Goal: Task Accomplishment & Management: Use online tool/utility

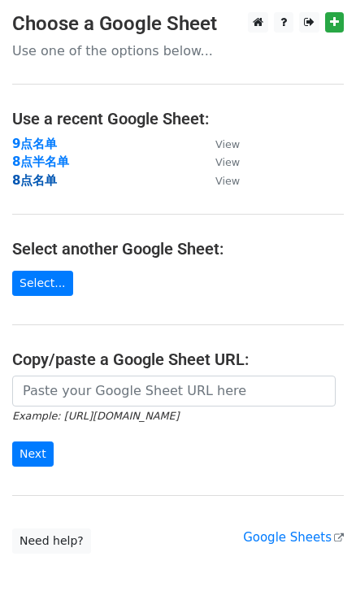
click at [35, 182] on strong "8点名单" at bounding box center [34, 180] width 45 height 15
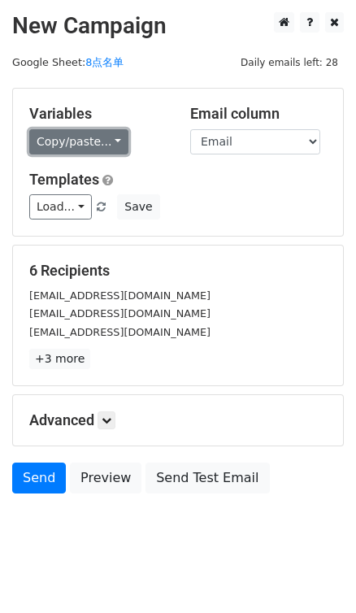
click at [110, 136] on link "Copy/paste..." at bounding box center [78, 141] width 99 height 25
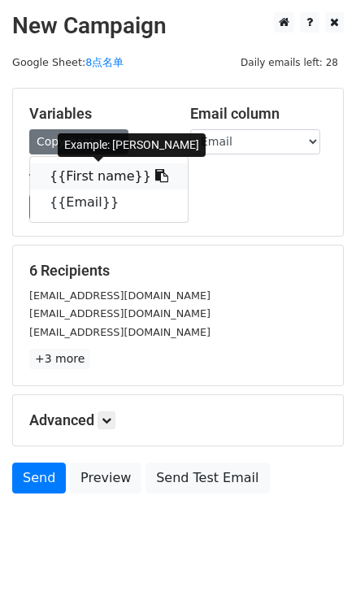
click at [149, 174] on link "{{First name}}" at bounding box center [109, 176] width 158 height 26
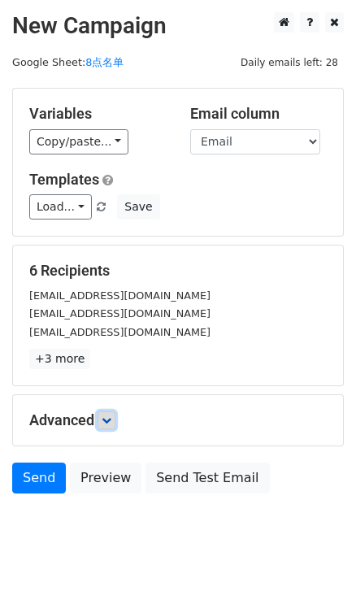
click at [105, 418] on icon at bounding box center [107, 420] width 10 height 10
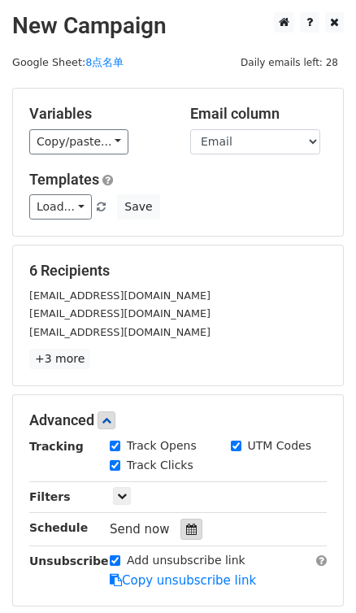
click at [188, 524] on icon at bounding box center [191, 529] width 11 height 11
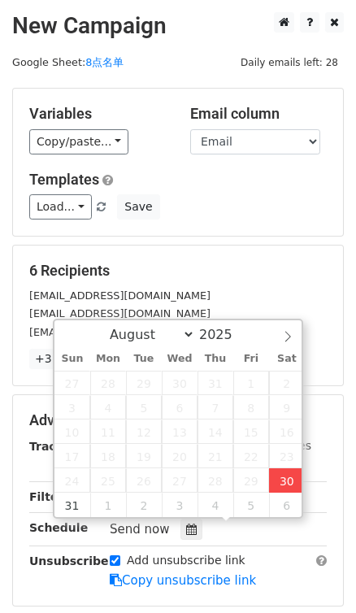
type input "2025-08-30 17:05"
type input "05"
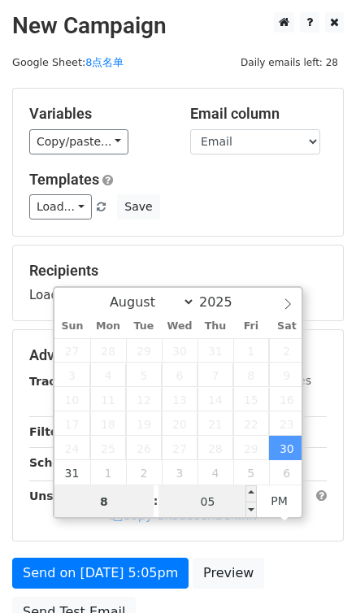
type input "8"
type input "2025-08-30 20:05"
type input "08"
click at [230, 499] on input "05" at bounding box center [208, 501] width 99 height 33
type input "0"
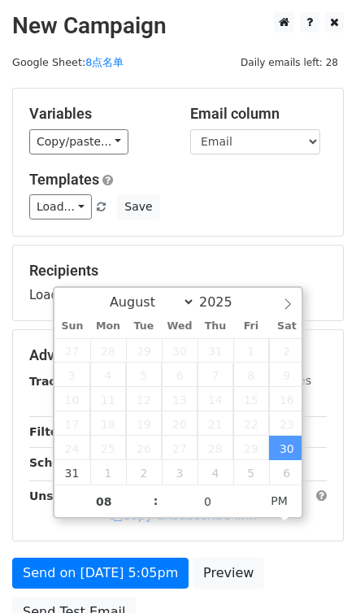
type input "2025-08-30 20:00"
click at [285, 219] on div "Variables Copy/paste... {{First name}} {{Email}} Email column First name Email …" at bounding box center [178, 162] width 330 height 147
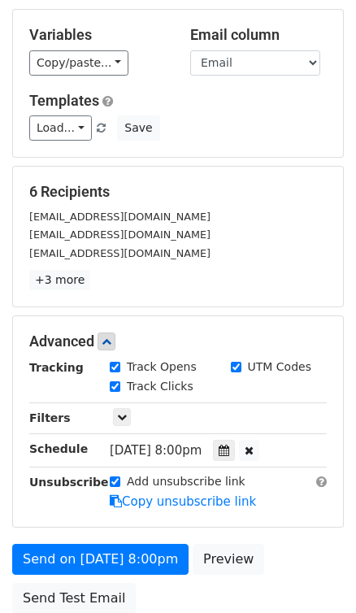
scroll to position [216, 0]
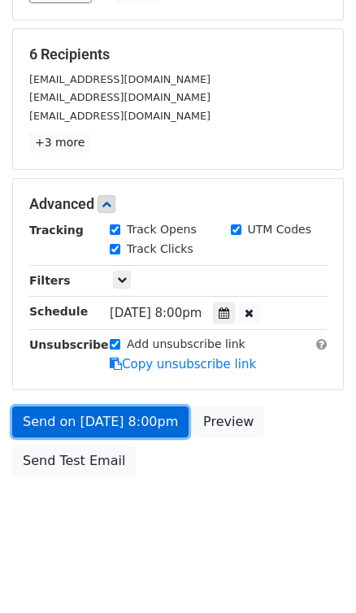
click at [119, 425] on link "Send on Aug 30 at 8:00pm" at bounding box center [100, 421] width 176 height 31
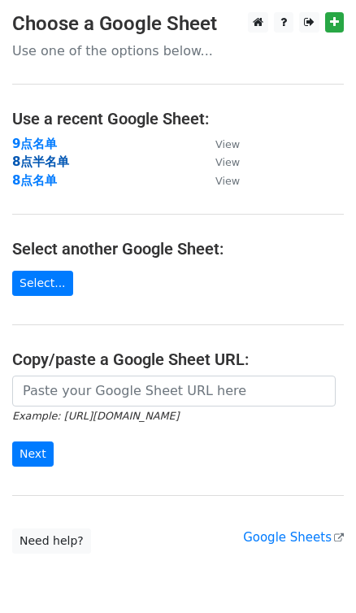
click at [41, 167] on strong "8点半名单" at bounding box center [40, 161] width 57 height 15
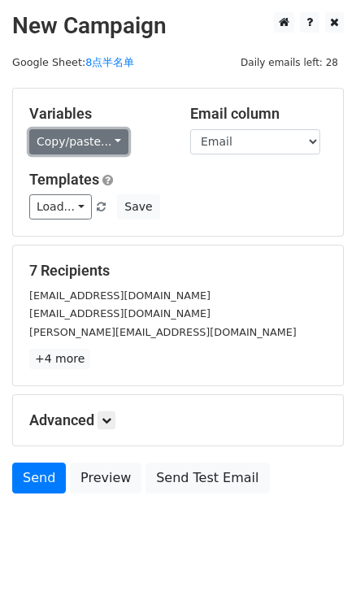
click at [117, 133] on link "Copy/paste..." at bounding box center [78, 141] width 99 height 25
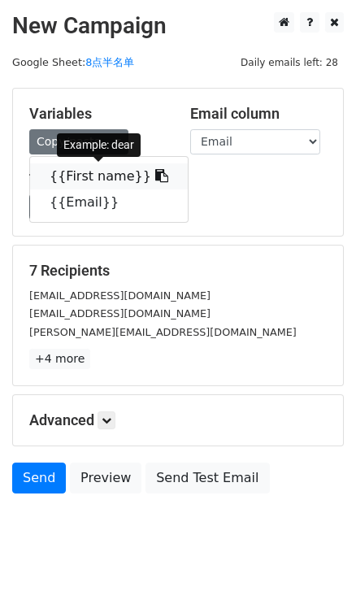
click at [155, 178] on icon at bounding box center [161, 175] width 13 height 13
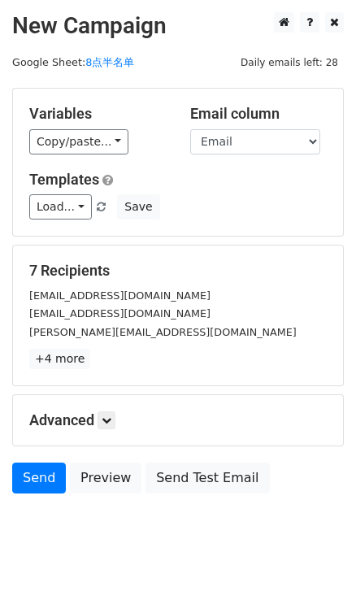
click at [105, 409] on div "Advanced Tracking Track Opens UTM Codes Track Clicks Filters Only include sprea…" at bounding box center [178, 420] width 330 height 50
click at [106, 415] on icon at bounding box center [107, 420] width 10 height 10
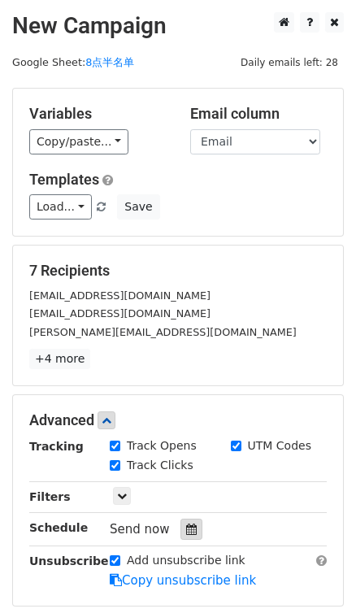
click at [186, 524] on icon at bounding box center [191, 529] width 11 height 11
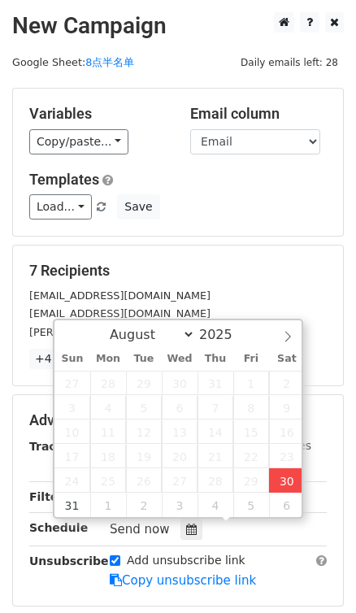
type input "2025-08-30 17:06"
type input "05"
type input "06"
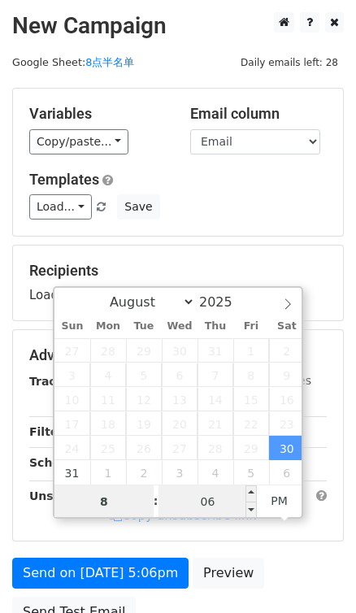
type input "8"
type input "2025-08-30 20:06"
type input "08"
click at [217, 512] on input "06" at bounding box center [208, 501] width 99 height 33
type input "30"
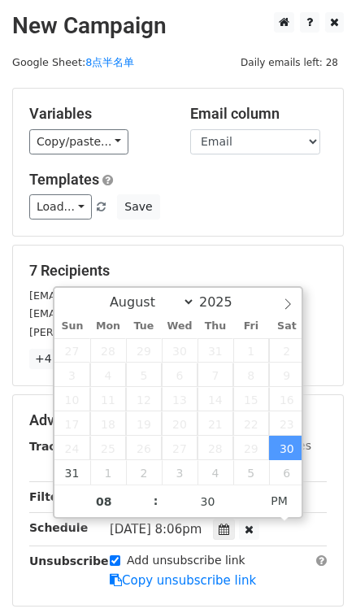
type input "2025-08-30 20:30"
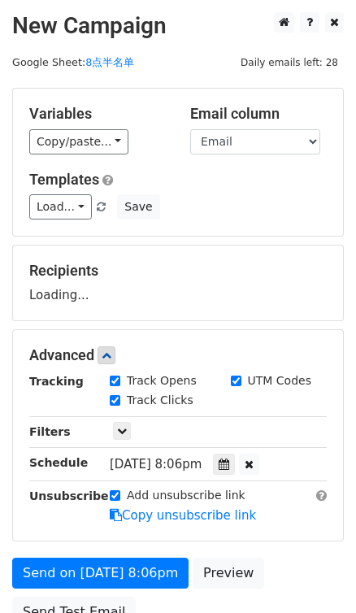
click at [269, 203] on div "Load... No templates saved Save" at bounding box center [178, 206] width 322 height 25
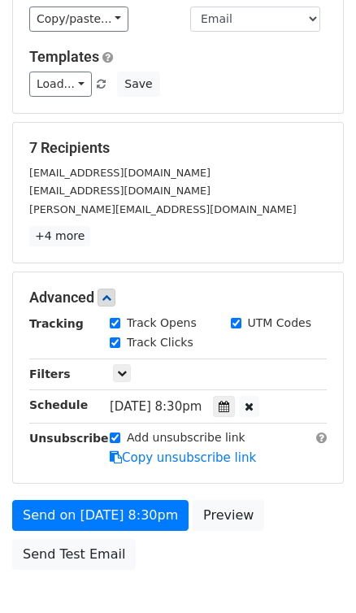
scroll to position [216, 0]
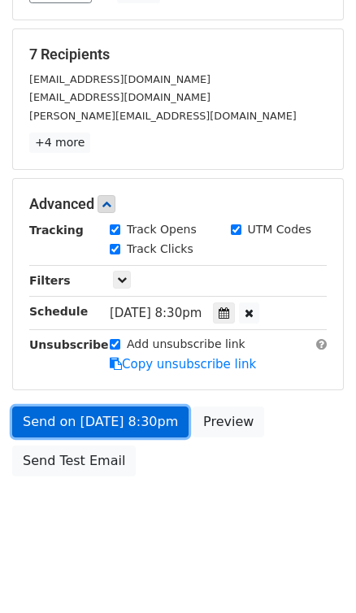
click at [146, 424] on link "Send on Aug 30 at 8:30pm" at bounding box center [100, 421] width 176 height 31
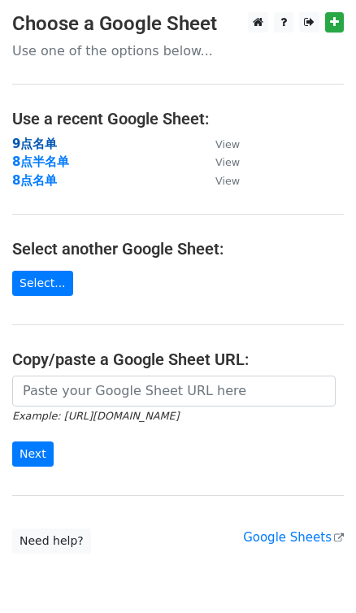
click at [54, 141] on strong "9点名单" at bounding box center [34, 144] width 45 height 15
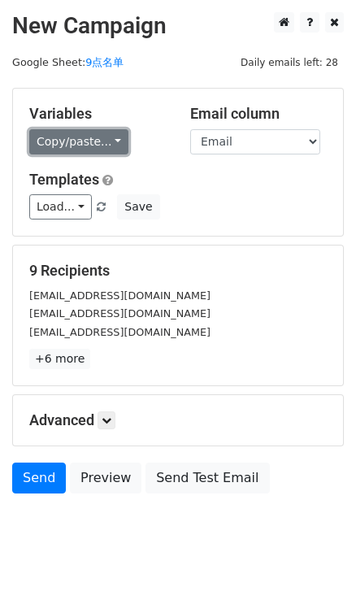
click at [114, 144] on link "Copy/paste..." at bounding box center [78, 141] width 99 height 25
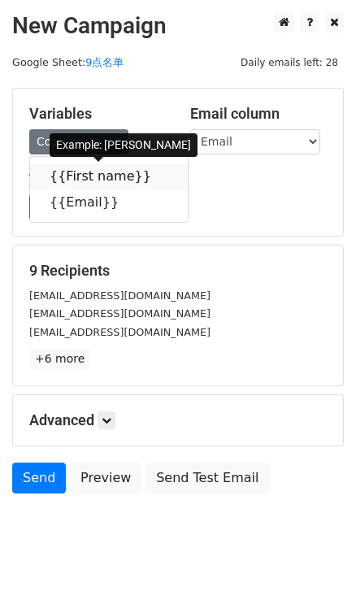
drag, startPoint x: 151, startPoint y: 178, endPoint x: 98, endPoint y: 178, distance: 52.8
click at [150, 178] on link "{{First name}}" at bounding box center [109, 176] width 158 height 26
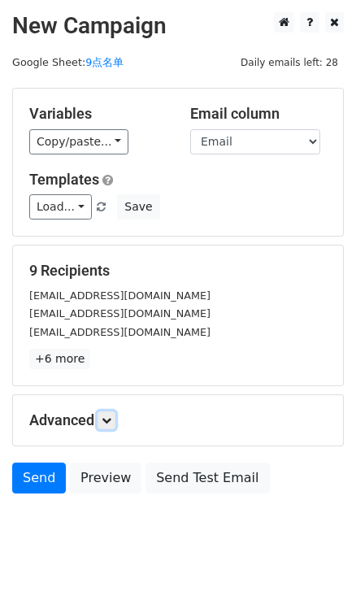
drag, startPoint x: 111, startPoint y: 419, endPoint x: 130, endPoint y: 415, distance: 19.9
click at [111, 419] on icon at bounding box center [107, 420] width 10 height 10
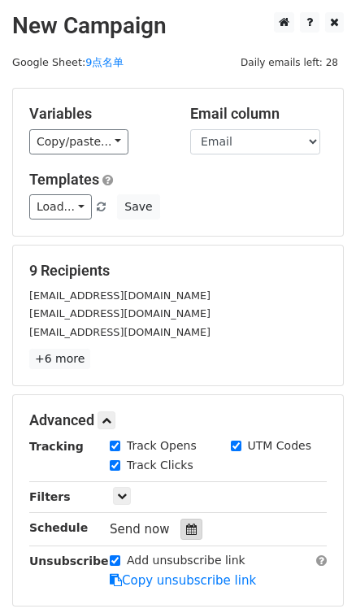
click at [189, 528] on icon at bounding box center [191, 529] width 11 height 11
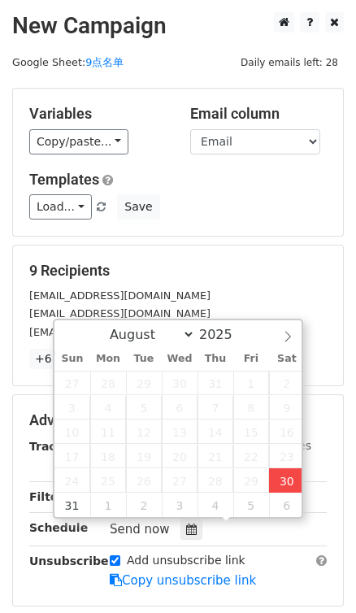
type input "2025-08-30 17:07"
type input "05"
type input "07"
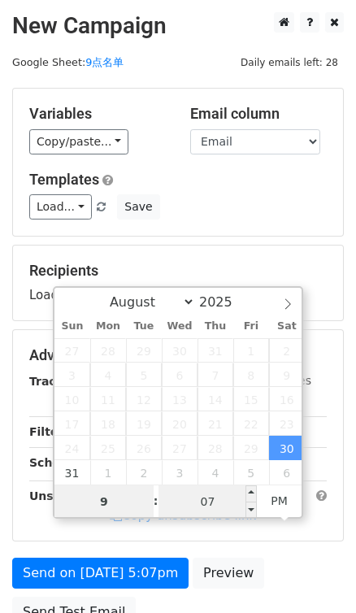
type input "9"
type input "2025-08-30 21:07"
type input "09"
click at [218, 499] on input "07" at bounding box center [208, 501] width 99 height 33
type input "0"
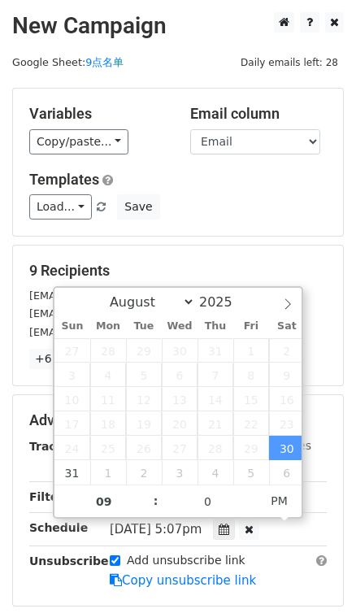
type input "2025-08-30 21:00"
click at [263, 190] on div "Templates Load... No templates saved Save" at bounding box center [178, 196] width 322 height 50
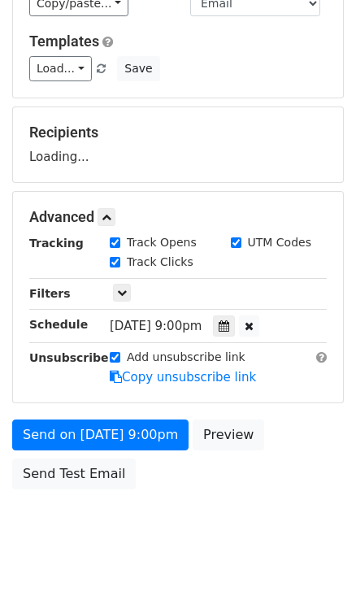
scroll to position [147, 0]
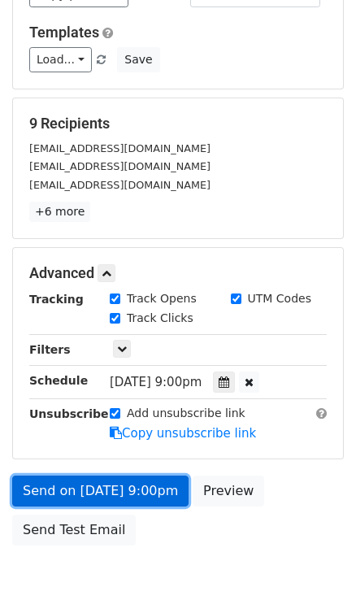
click at [134, 489] on link "Send on Aug 30 at 9:00pm" at bounding box center [100, 491] width 176 height 31
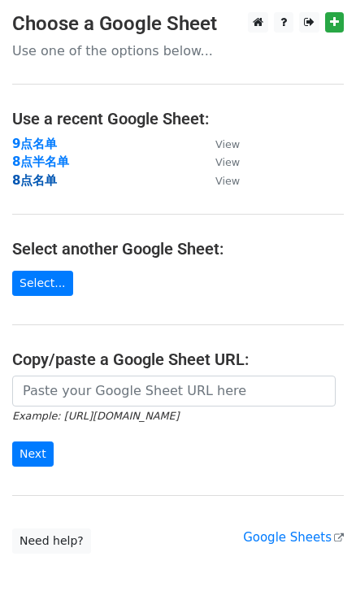
click at [19, 181] on strong "8点名单" at bounding box center [34, 180] width 45 height 15
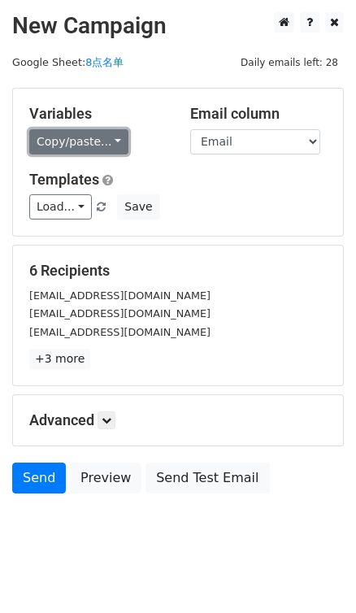
click at [111, 141] on link "Copy/paste..." at bounding box center [78, 141] width 99 height 25
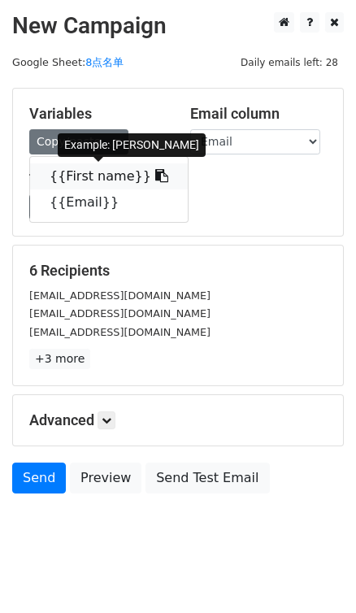
click at [155, 172] on icon at bounding box center [161, 175] width 13 height 13
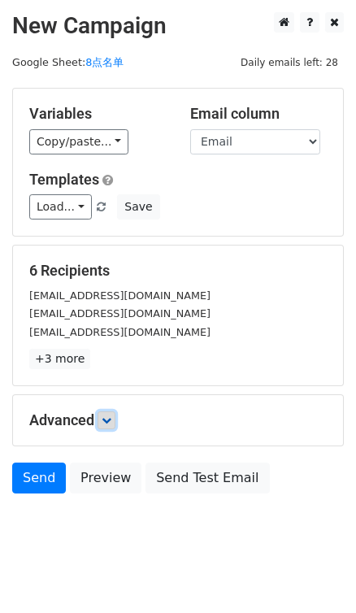
click at [111, 420] on icon at bounding box center [107, 420] width 10 height 10
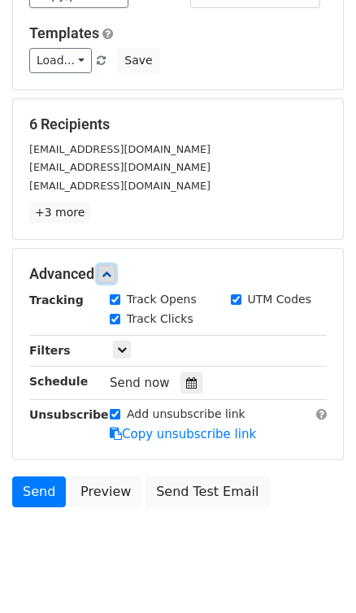
scroll to position [147, 0]
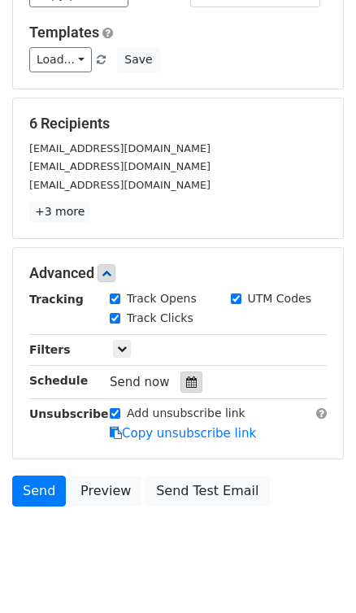
click at [191, 388] on div at bounding box center [191, 382] width 22 height 21
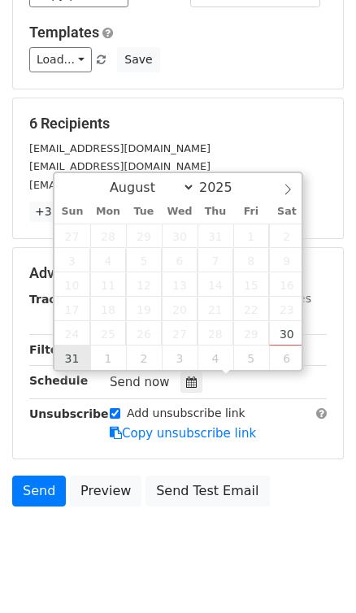
type input "2025-08-31 12:00"
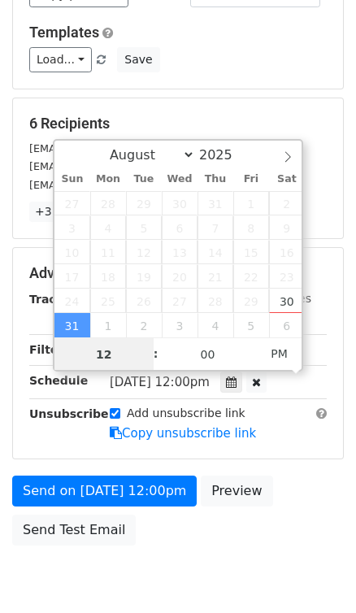
scroll to position [0, 0]
type input "8"
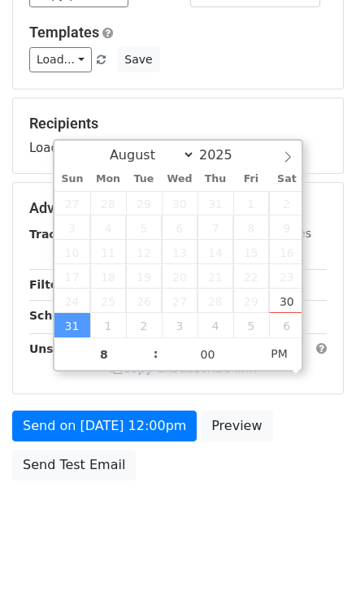
type input "2025-08-31 20:00"
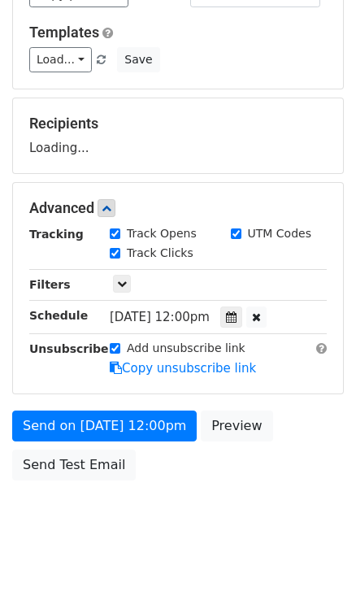
click at [272, 102] on div "Recipients Loading..." at bounding box center [178, 135] width 330 height 75
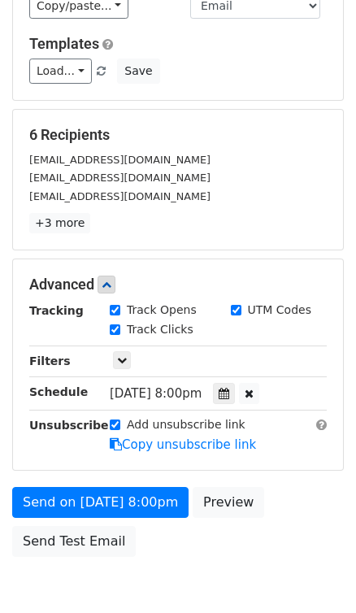
scroll to position [216, 0]
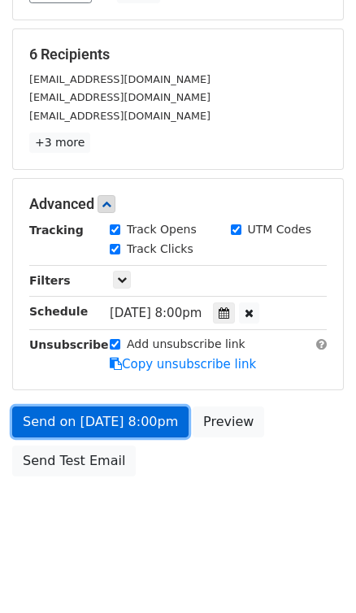
click at [159, 416] on link "Send on Aug 31 at 8:00pm" at bounding box center [100, 421] width 176 height 31
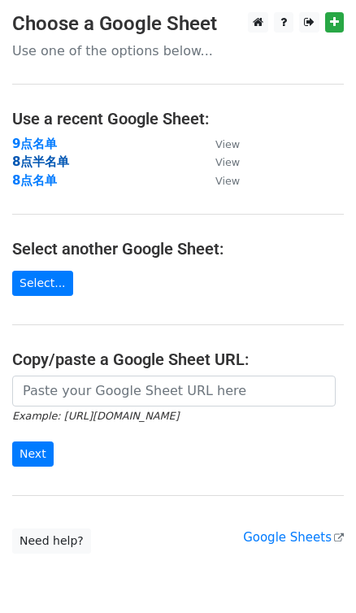
click at [41, 167] on strong "8点半名单" at bounding box center [40, 161] width 57 height 15
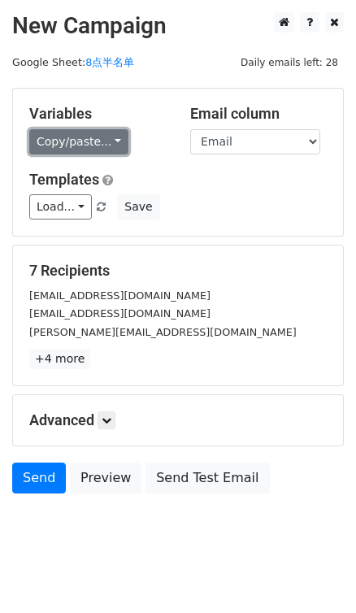
click at [115, 135] on link "Copy/paste..." at bounding box center [78, 141] width 99 height 25
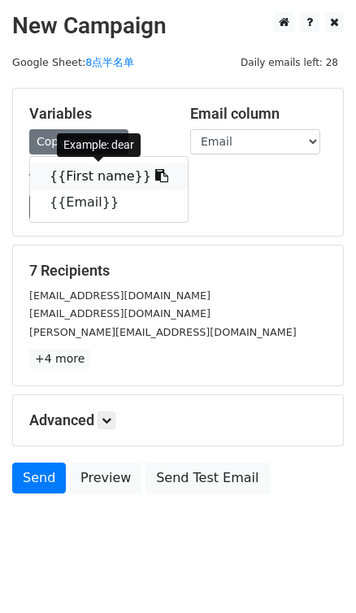
click at [155, 173] on icon at bounding box center [161, 175] width 13 height 13
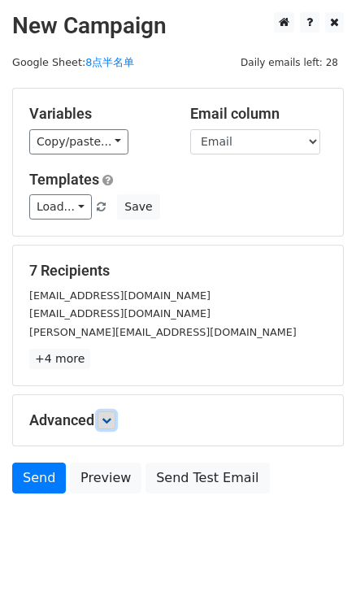
click at [111, 415] on icon at bounding box center [107, 420] width 10 height 10
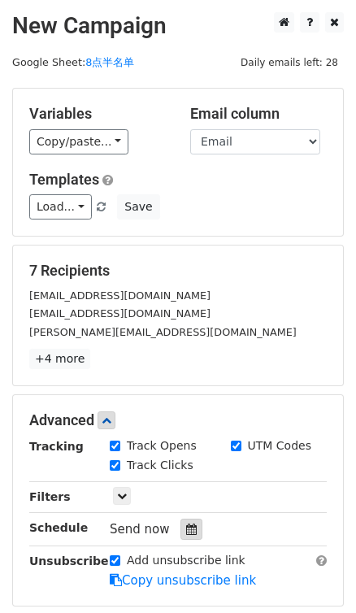
click at [186, 530] on icon at bounding box center [191, 529] width 11 height 11
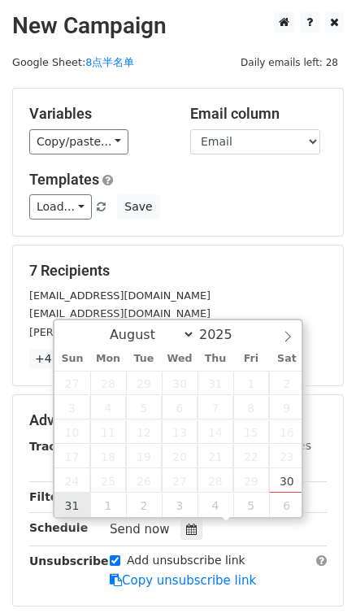
type input "2025-08-31 12:00"
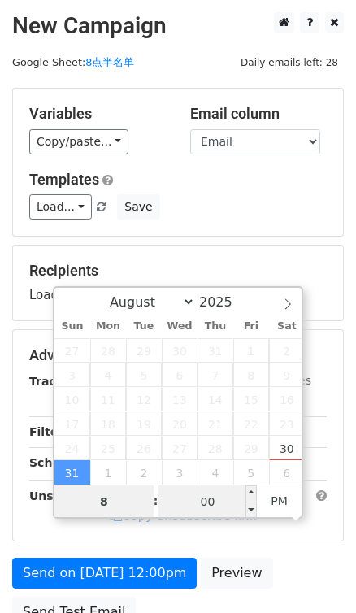
type input "8"
type input "2025-08-31 20:00"
type input "08"
click at [199, 499] on input "00" at bounding box center [208, 501] width 99 height 33
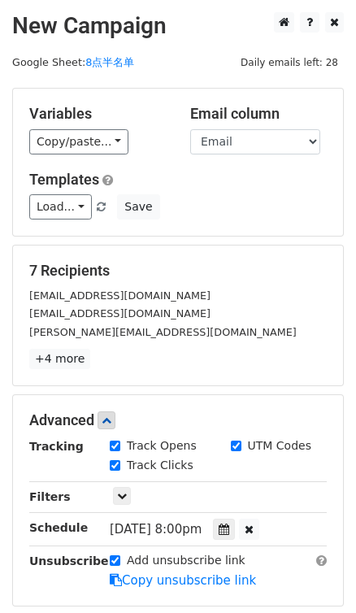
click at [250, 225] on div "Variables Copy/paste... {{First name}} {{Email}} Email column First name Email …" at bounding box center [178, 162] width 330 height 147
click at [229, 528] on icon at bounding box center [224, 529] width 11 height 11
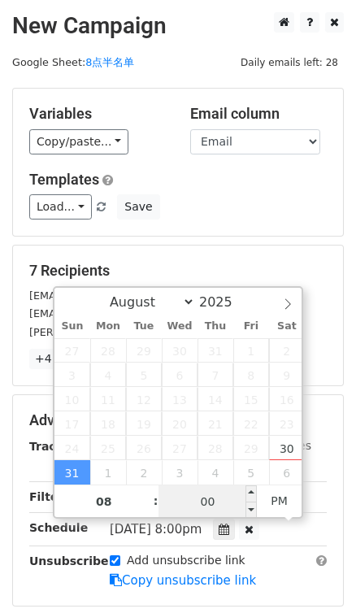
click at [222, 499] on input "00" at bounding box center [208, 501] width 99 height 33
type input "30"
type input "2025-08-31 20:30"
click at [271, 155] on div "Variables Copy/paste... {{First name}} {{Email}} Email column First name Email …" at bounding box center [178, 162] width 330 height 147
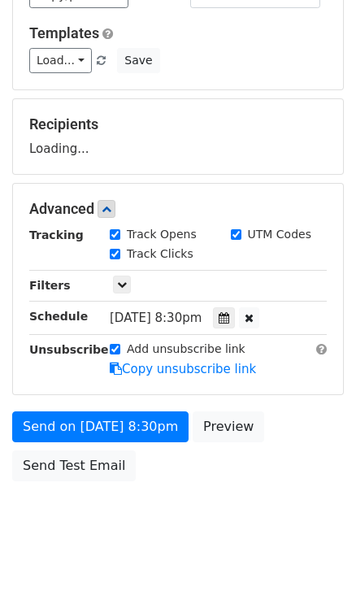
scroll to position [147, 0]
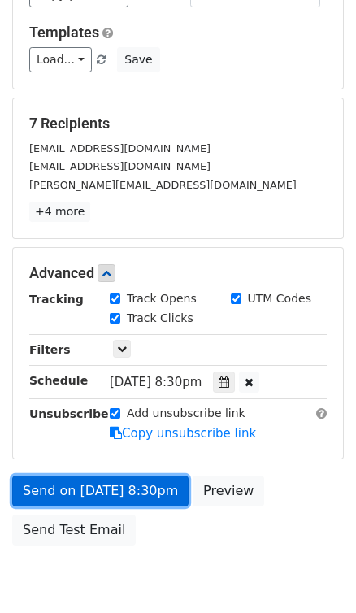
click at [116, 485] on link "Send on Aug 31 at 8:30pm" at bounding box center [100, 491] width 176 height 31
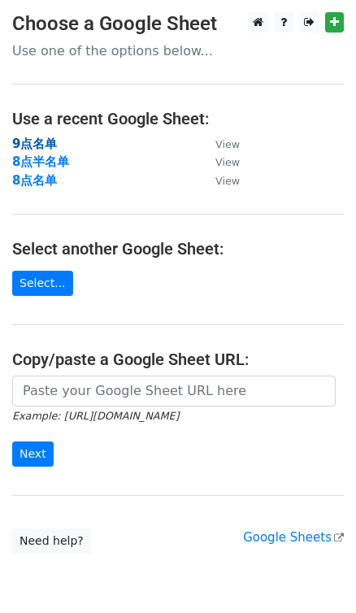
click at [40, 141] on strong "9点名单" at bounding box center [34, 144] width 45 height 15
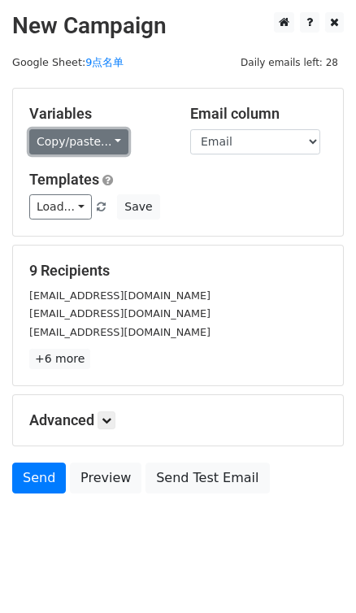
click at [113, 137] on link "Copy/paste..." at bounding box center [78, 141] width 99 height 25
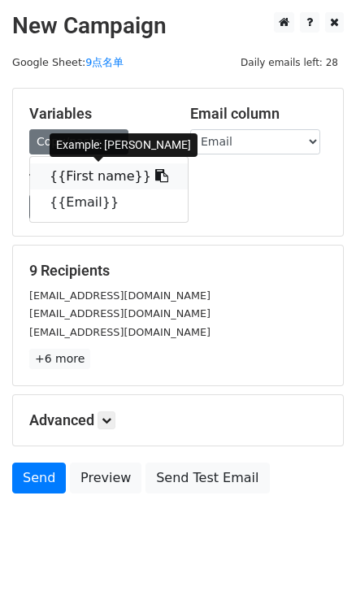
click at [155, 172] on icon at bounding box center [161, 175] width 13 height 13
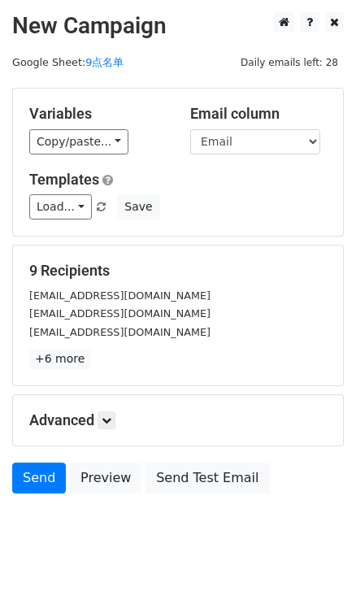
click at [102, 429] on div "Advanced Tracking Track Opens UTM Codes Track Clicks Filters Only include sprea…" at bounding box center [178, 420] width 330 height 50
click at [106, 418] on icon at bounding box center [107, 420] width 10 height 10
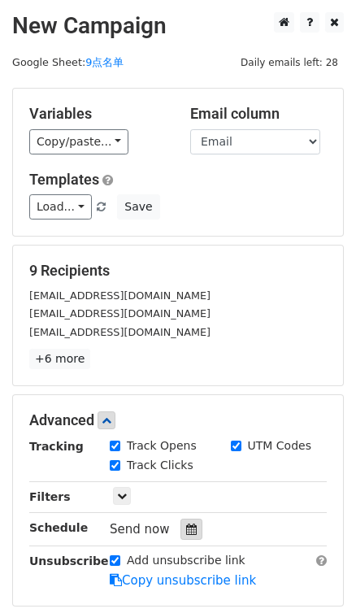
click at [180, 524] on div at bounding box center [191, 529] width 22 height 21
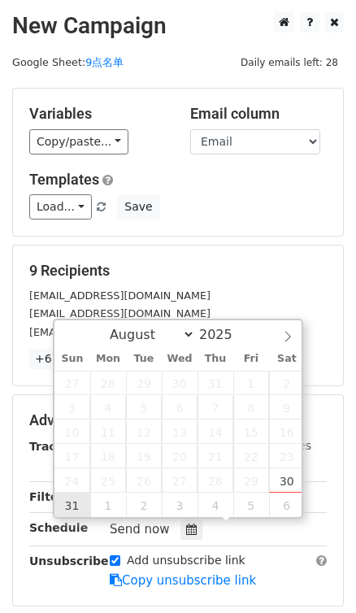
type input "[DATE] 12:00"
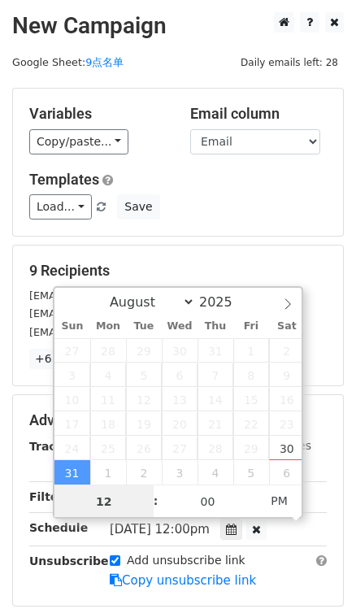
type input "9"
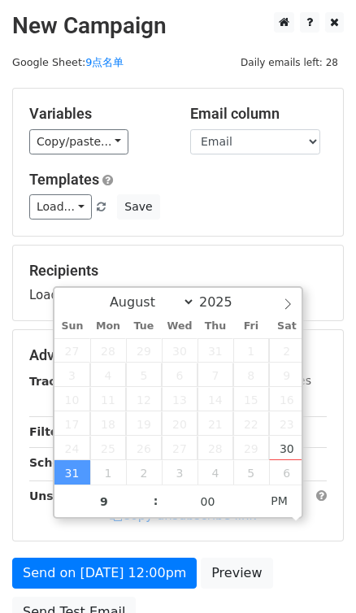
type input "[DATE] 21:00"
click at [226, 232] on div "Variables Copy/paste... {{First name}} {{Email}} Email column First name Email …" at bounding box center [178, 162] width 330 height 147
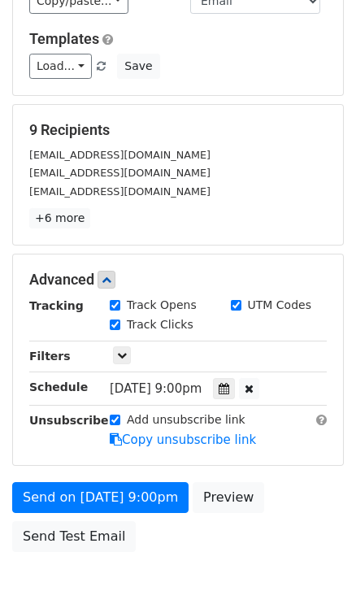
scroll to position [147, 0]
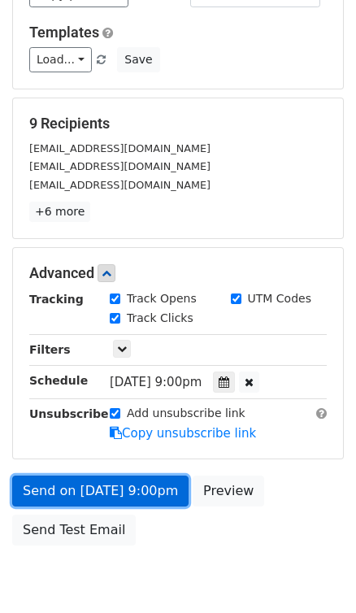
click at [126, 484] on link "Send on [DATE] 9:00pm" at bounding box center [100, 491] width 176 height 31
